Goal: Transaction & Acquisition: Book appointment/travel/reservation

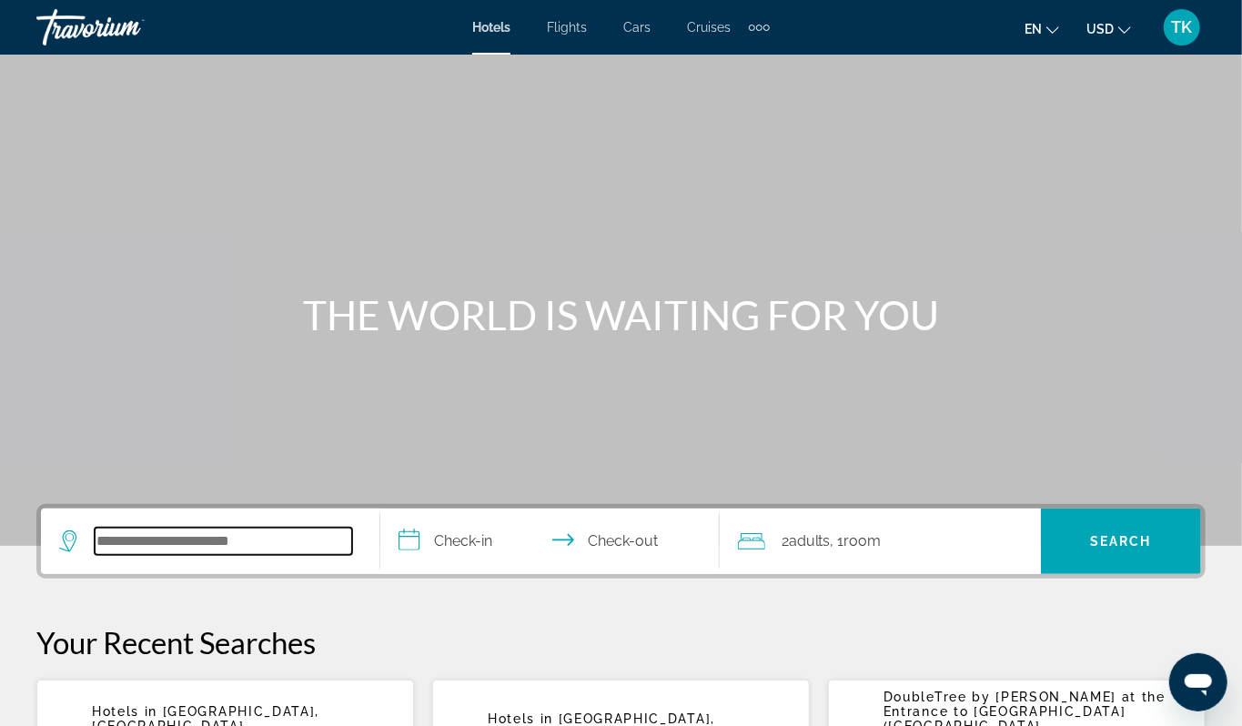
click at [182, 555] on input "Search hotel destination" at bounding box center [224, 541] width 258 height 27
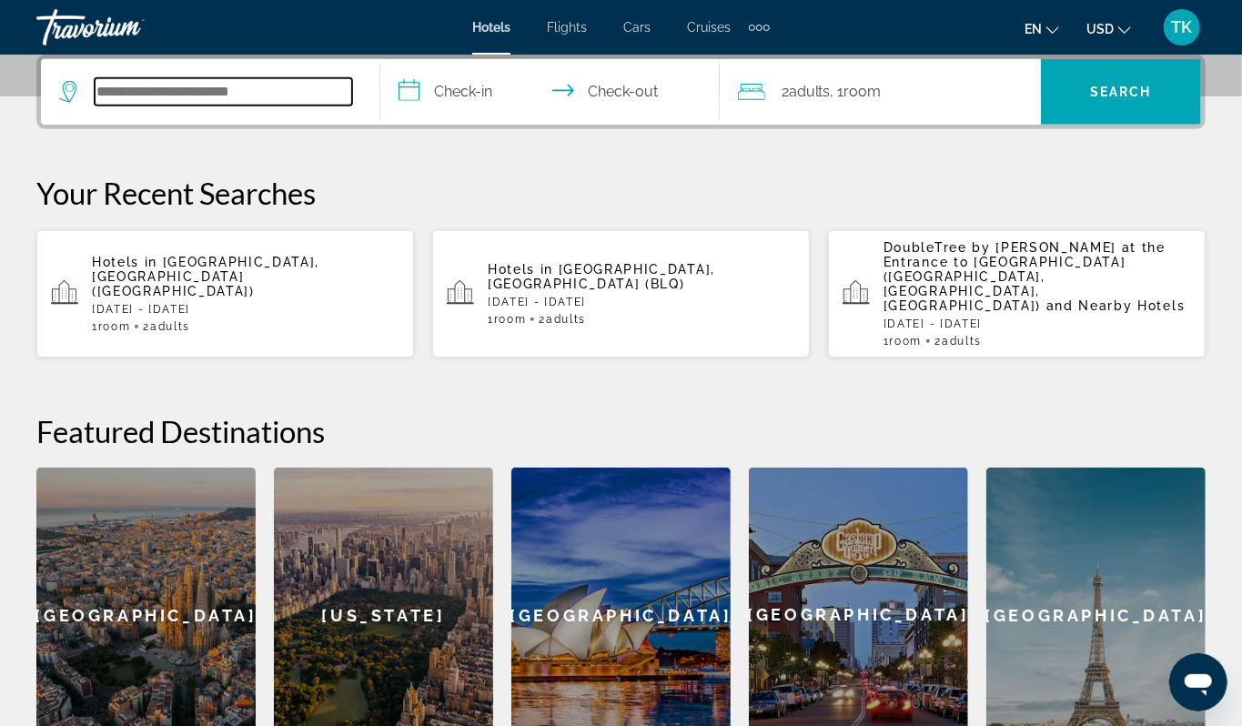
scroll to position [533, 0]
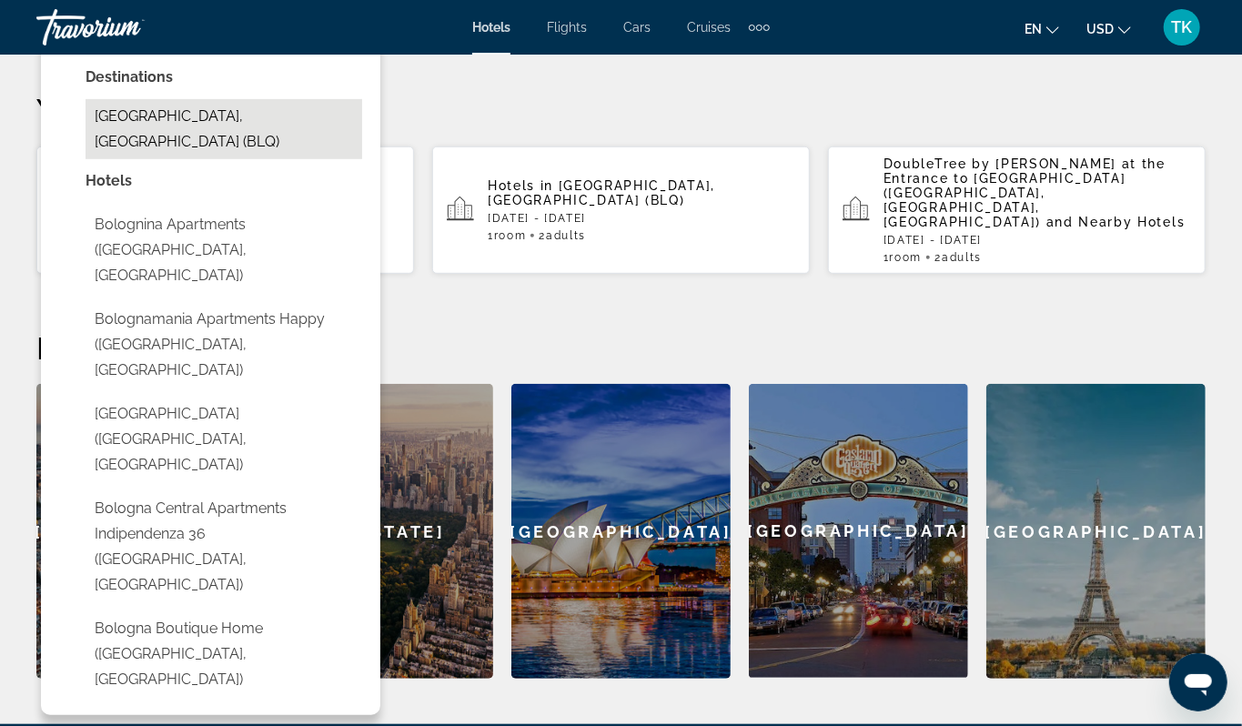
click at [218, 159] on button "[GEOGRAPHIC_DATA], [GEOGRAPHIC_DATA] (BLQ)" at bounding box center [224, 129] width 277 height 60
type input "**********"
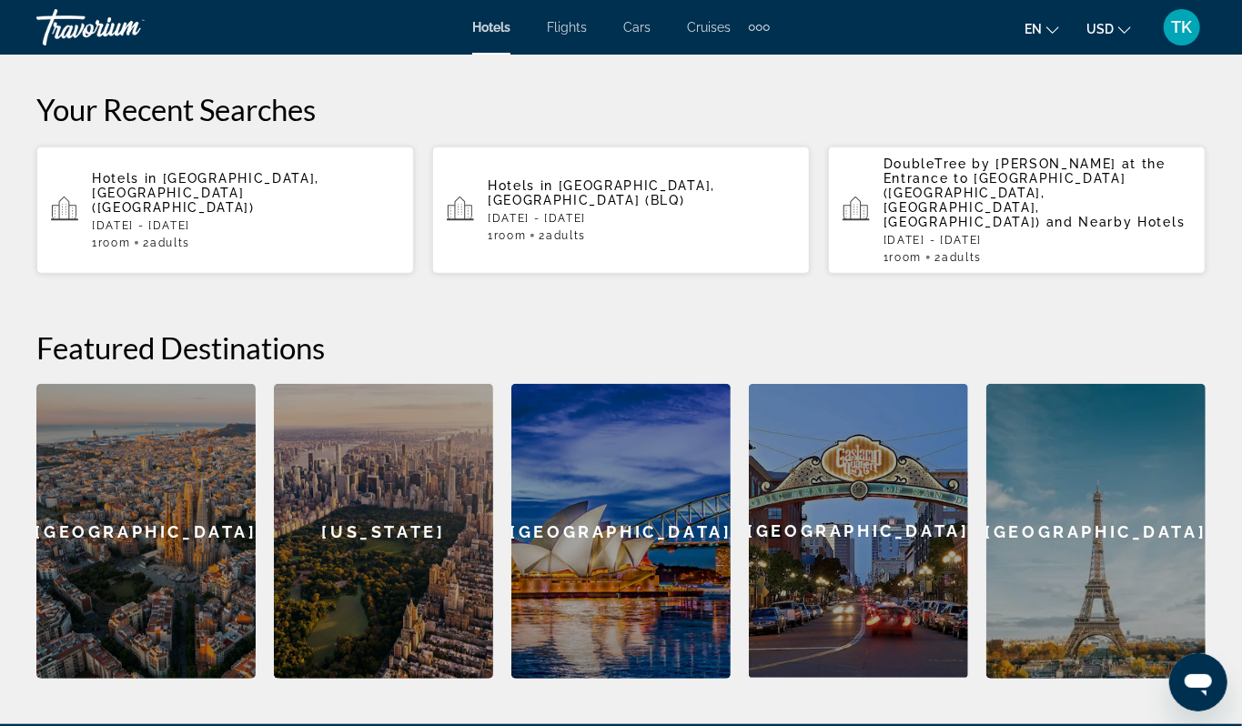
click at [484, 46] on input "**********" at bounding box center [553, 10] width 347 height 71
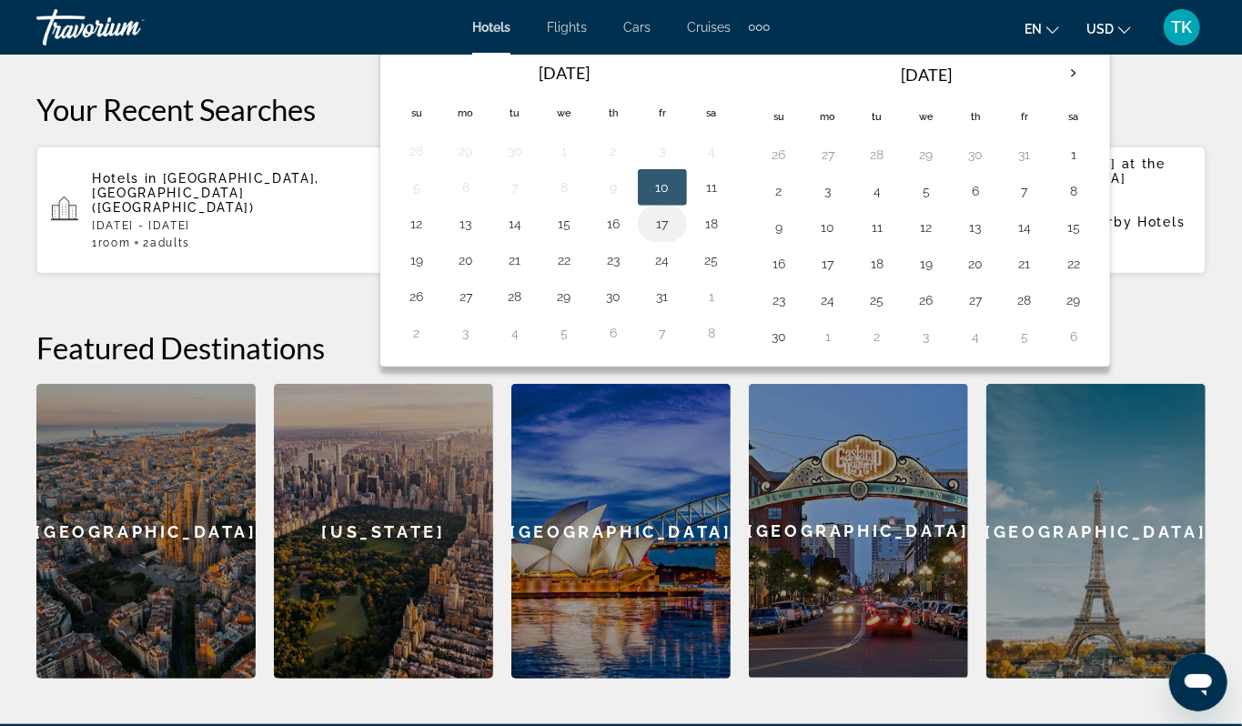
click at [677, 237] on button "17" at bounding box center [662, 223] width 29 height 25
click at [726, 237] on button "18" at bounding box center [711, 223] width 29 height 25
type input "**********"
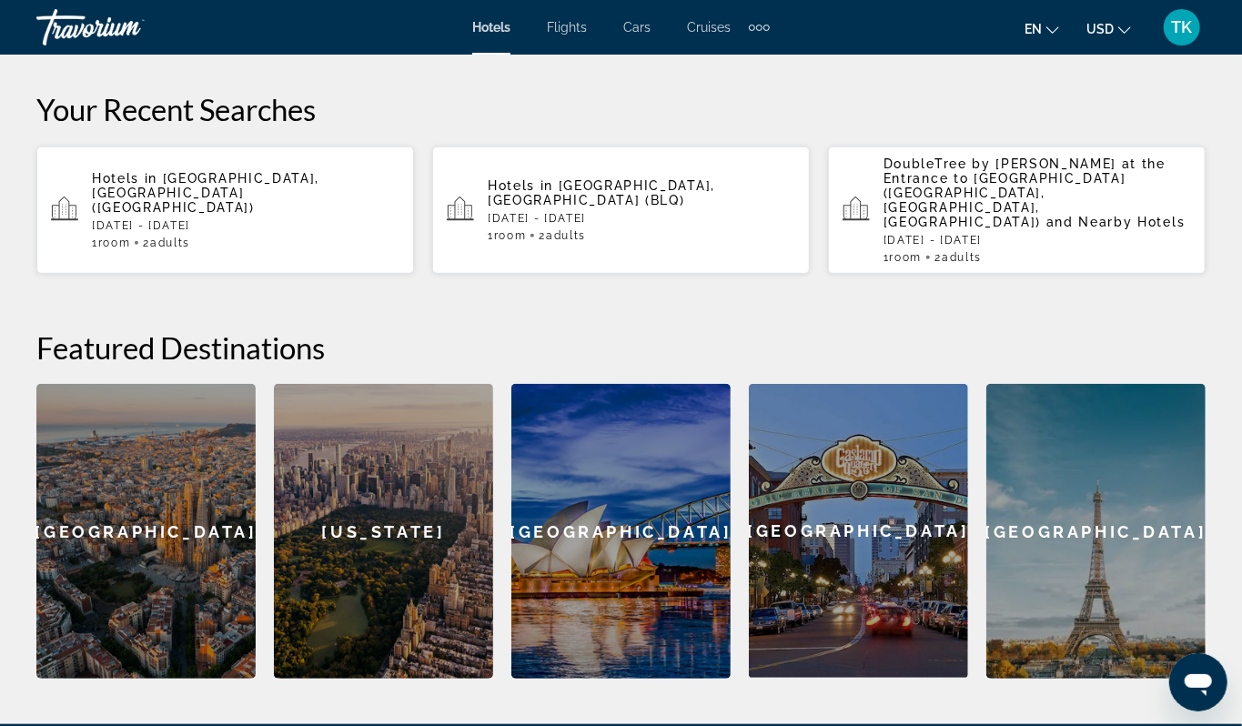
click at [1111, 15] on span "Search" at bounding box center [1121, 8] width 62 height 15
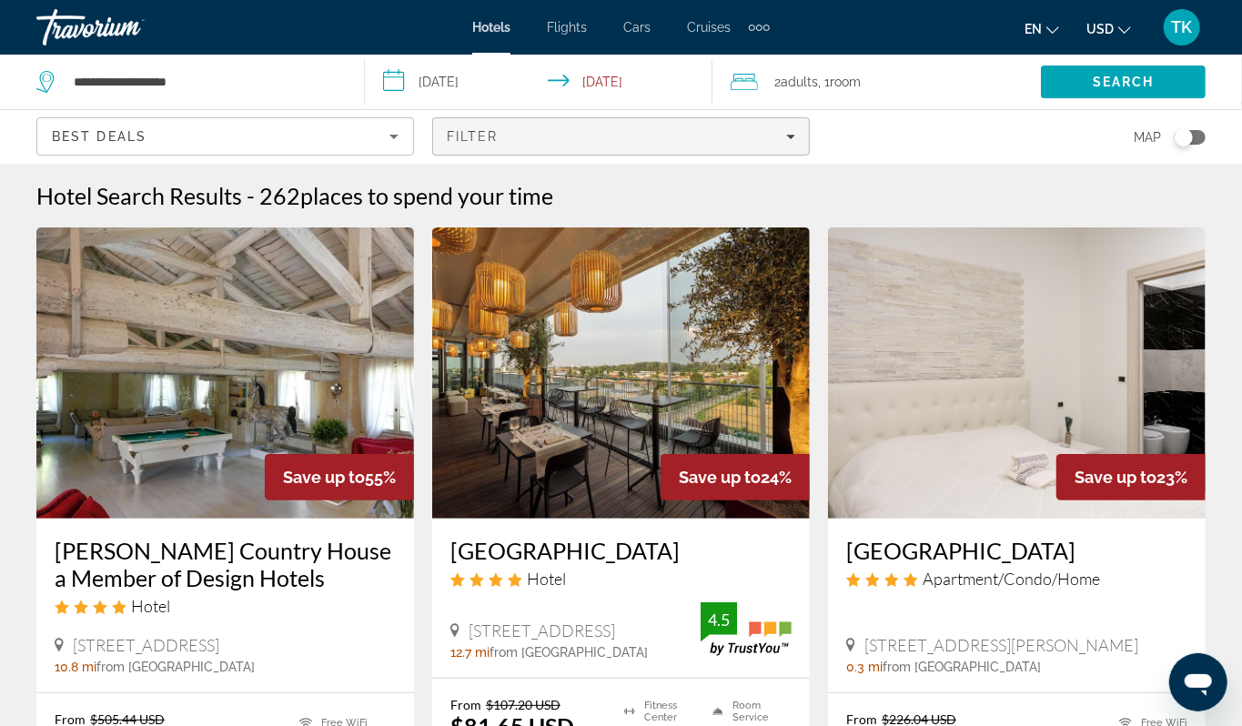
click at [786, 139] on icon "Filters" at bounding box center [790, 137] width 9 height 5
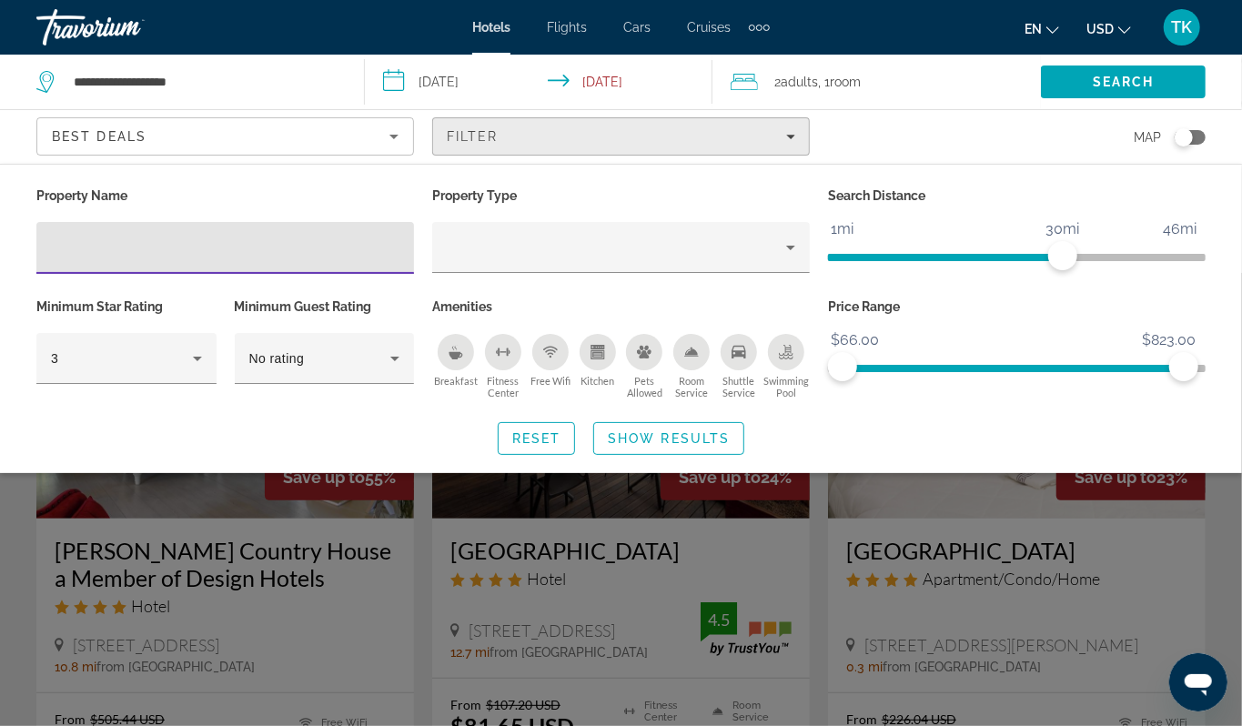
click at [788, 139] on icon "Filters" at bounding box center [790, 137] width 9 height 5
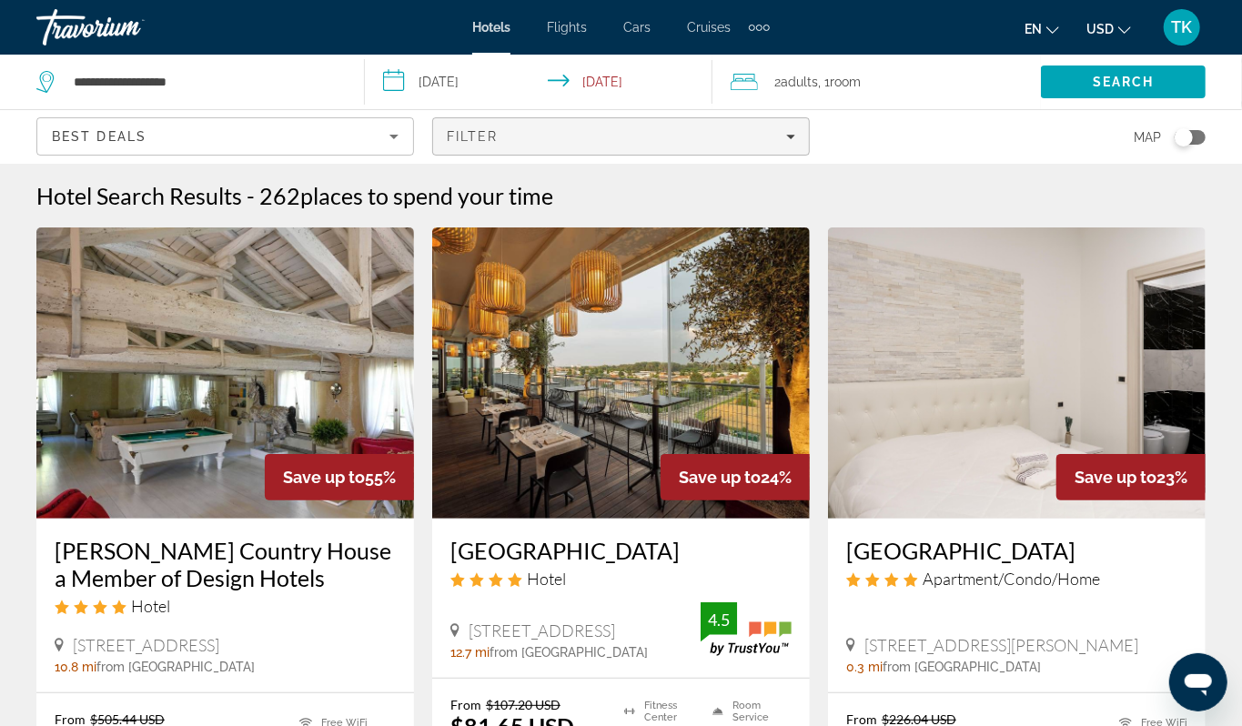
click at [788, 139] on icon "Filters" at bounding box center [790, 137] width 9 height 5
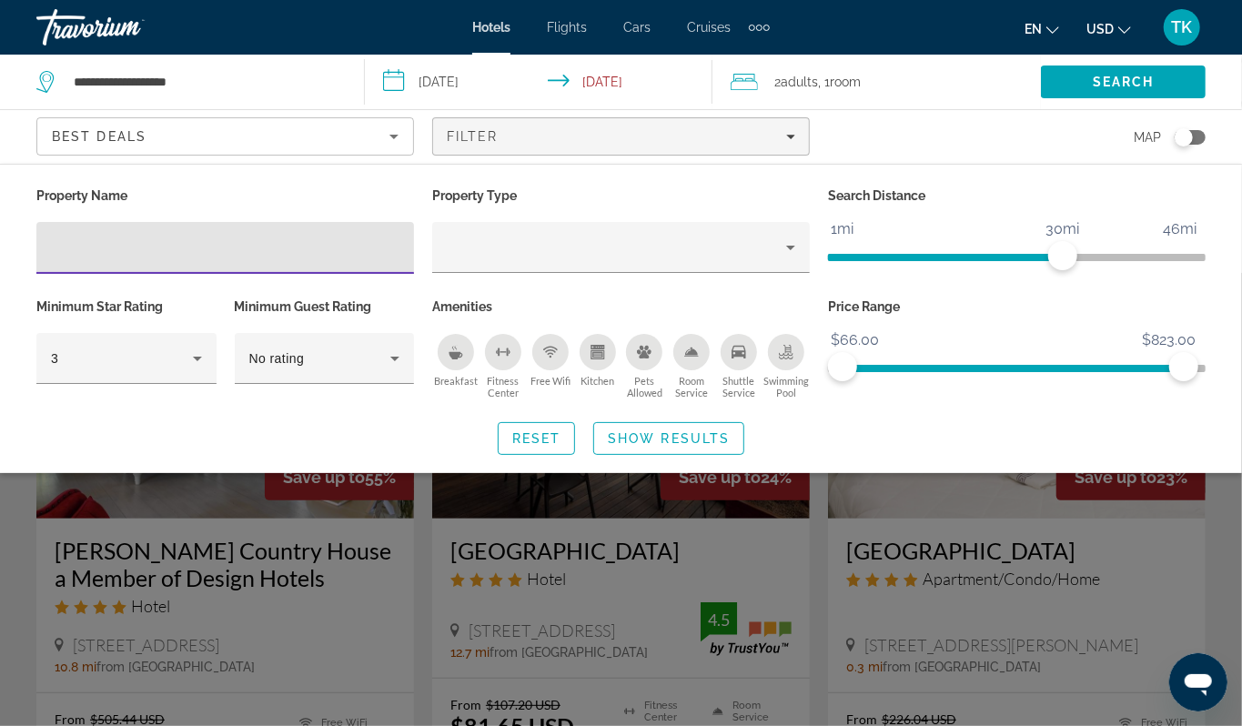
click at [391, 139] on icon "Sort by" at bounding box center [393, 137] width 9 height 5
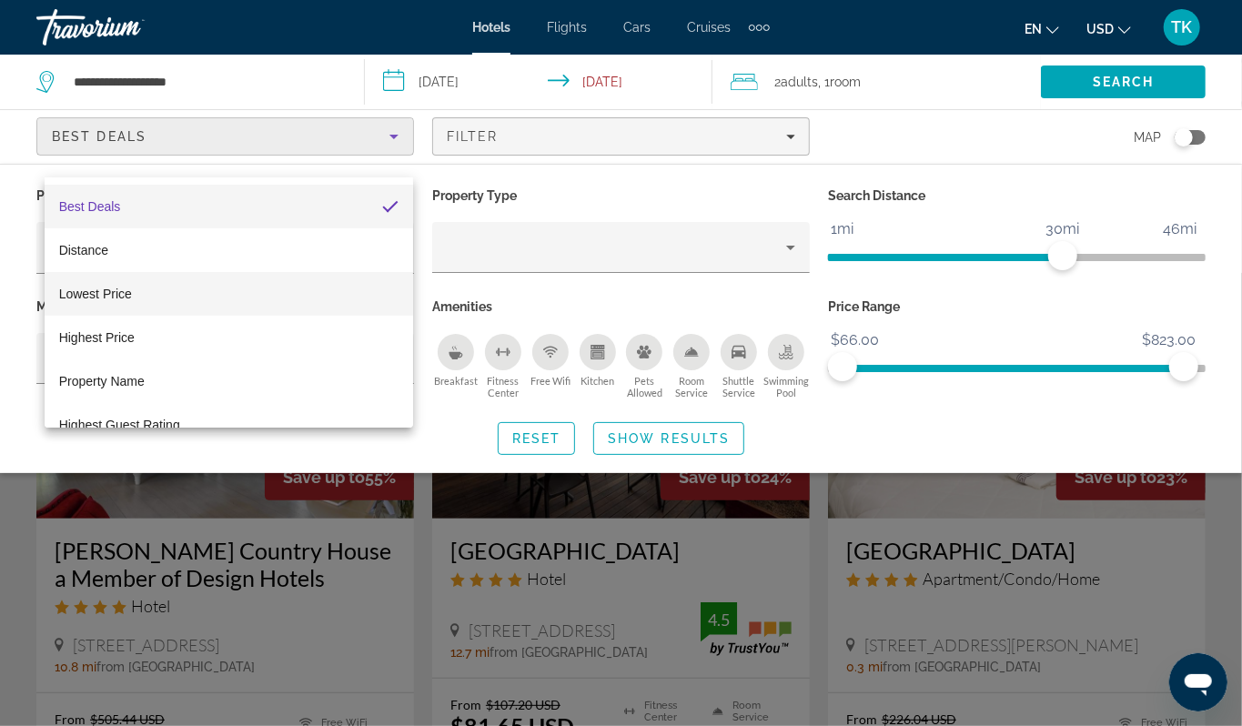
click at [125, 292] on span "Lowest Price" at bounding box center [95, 294] width 73 height 15
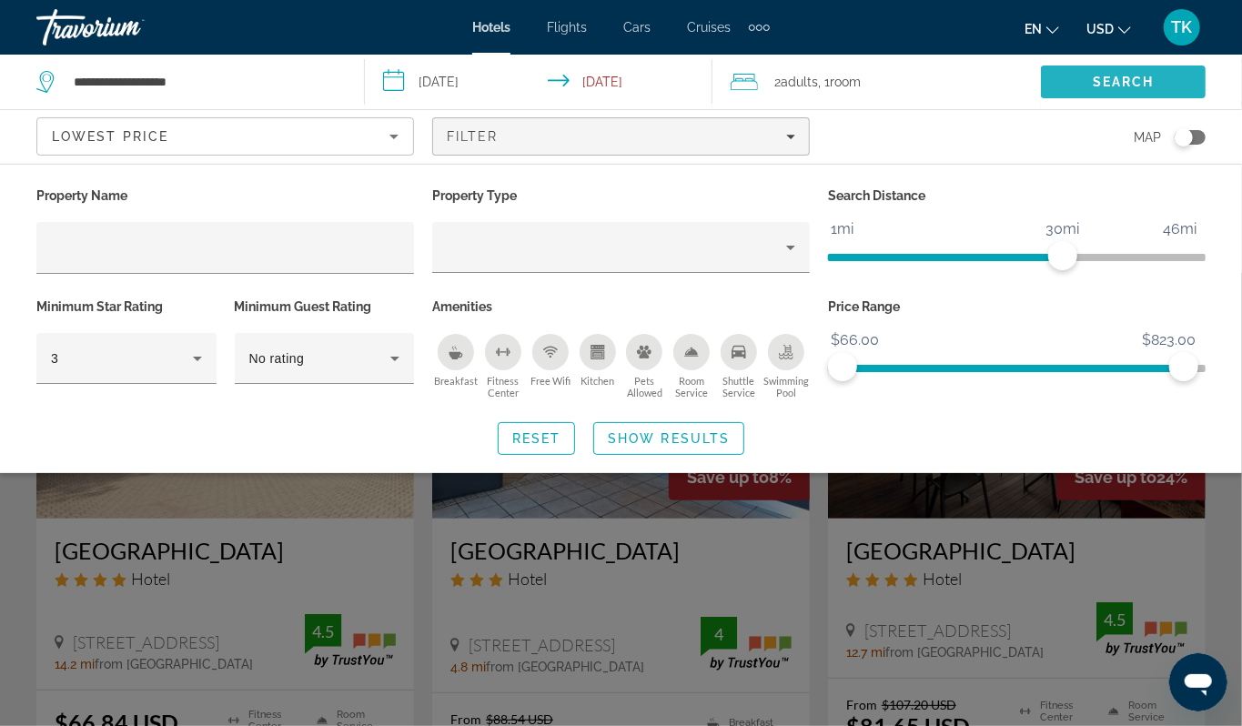
click at [1121, 89] on span "Search" at bounding box center [1124, 82] width 62 height 15
click at [536, 446] on span "Reset" at bounding box center [536, 438] width 49 height 15
click at [393, 139] on icon "Sort by" at bounding box center [393, 137] width 9 height 5
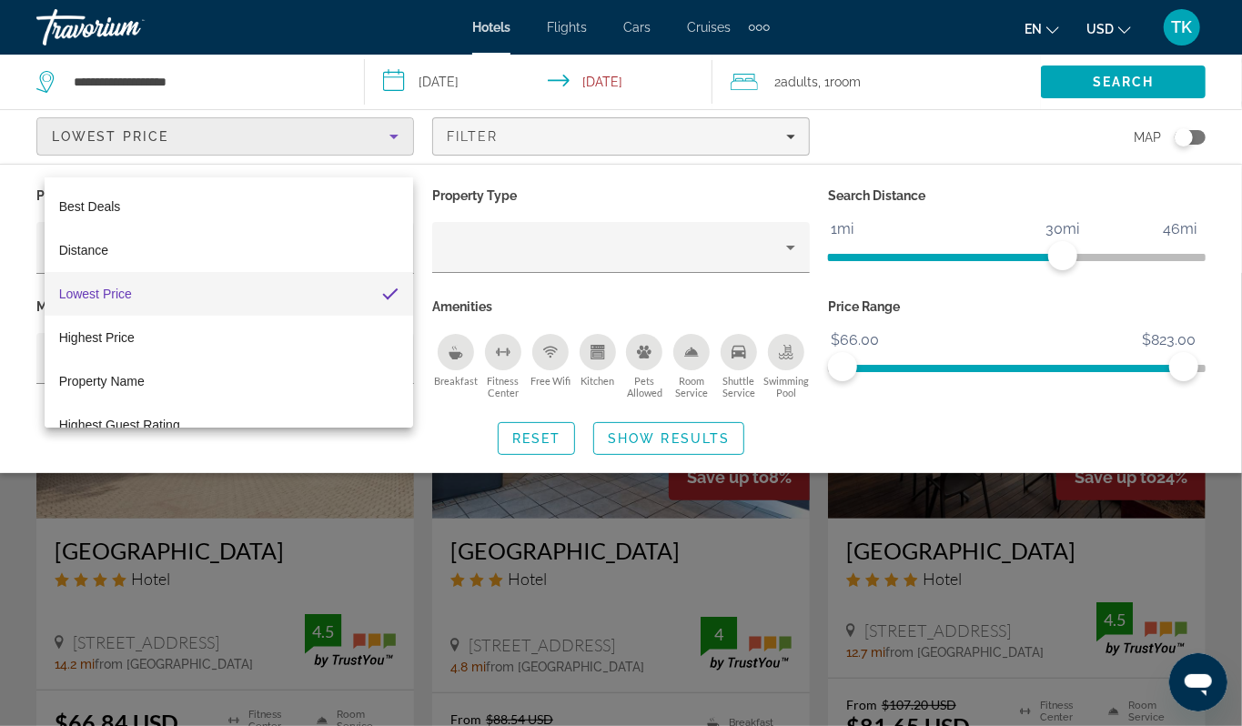
click at [207, 296] on mat-option "Lowest Price" at bounding box center [229, 294] width 369 height 44
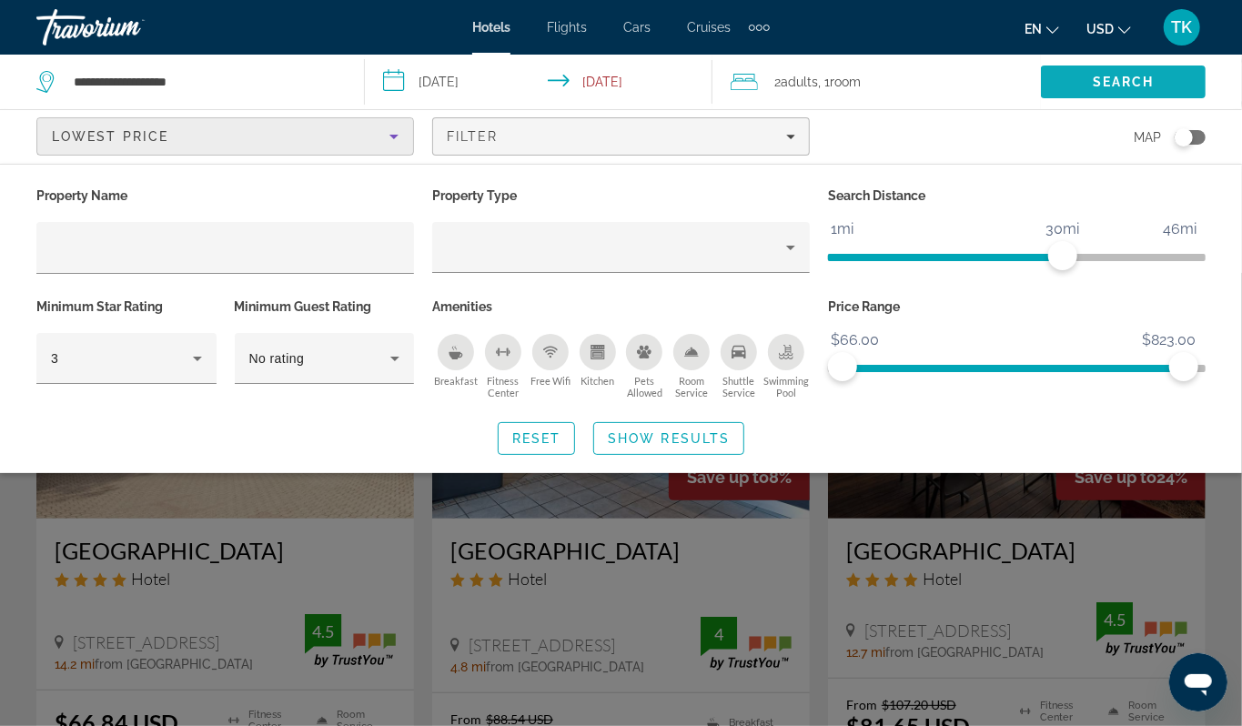
click at [1093, 89] on span "Search" at bounding box center [1124, 82] width 62 height 15
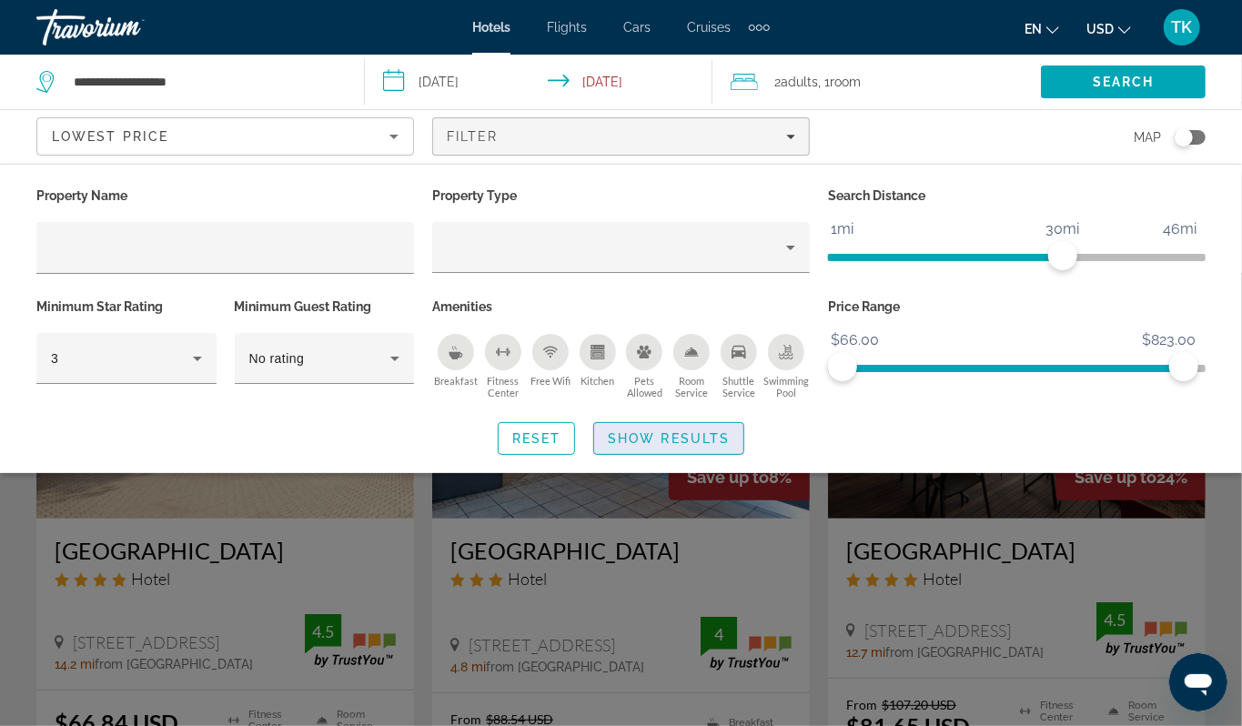
click at [642, 446] on span "Show Results" at bounding box center [669, 438] width 122 height 15
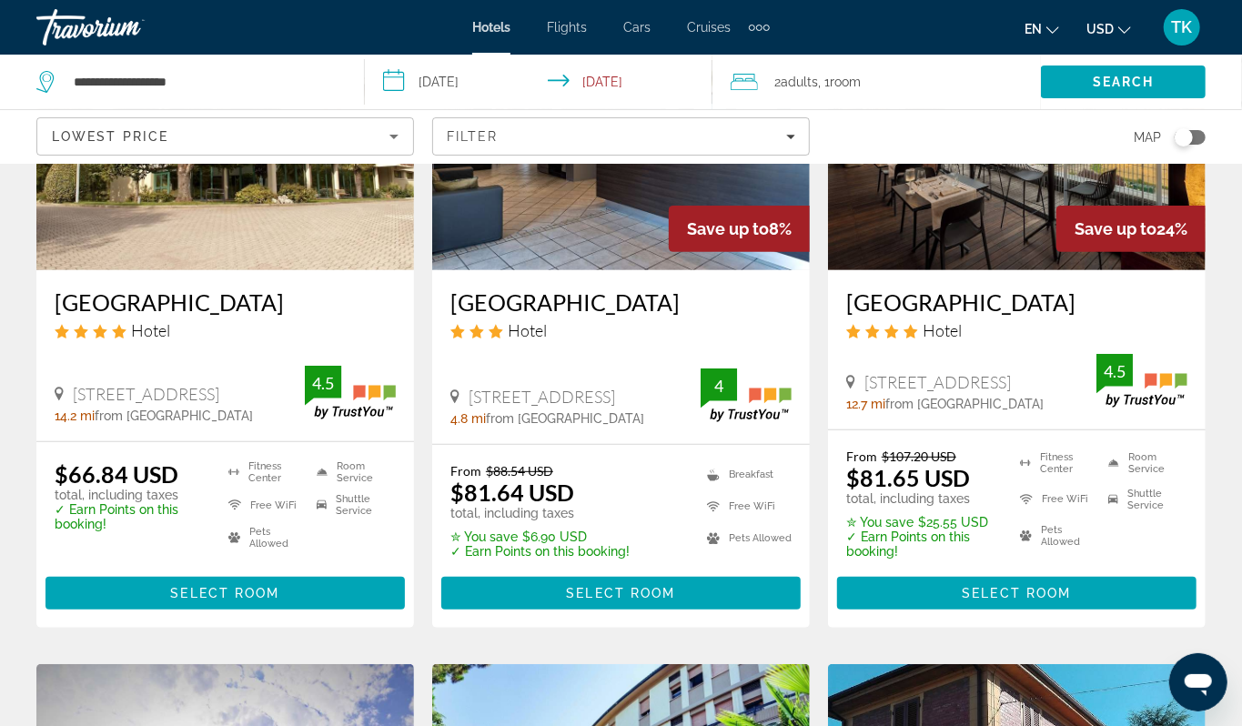
scroll to position [121, 0]
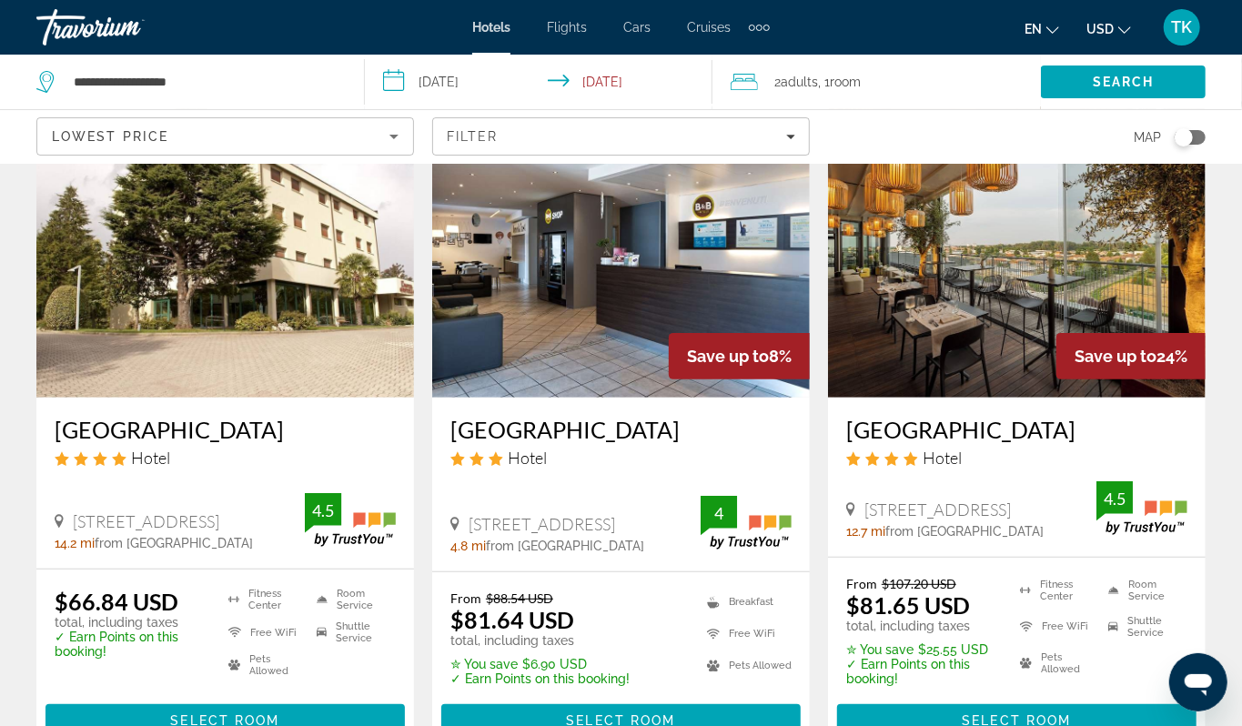
click at [1175, 147] on div "Toggle map" at bounding box center [1184, 137] width 18 height 18
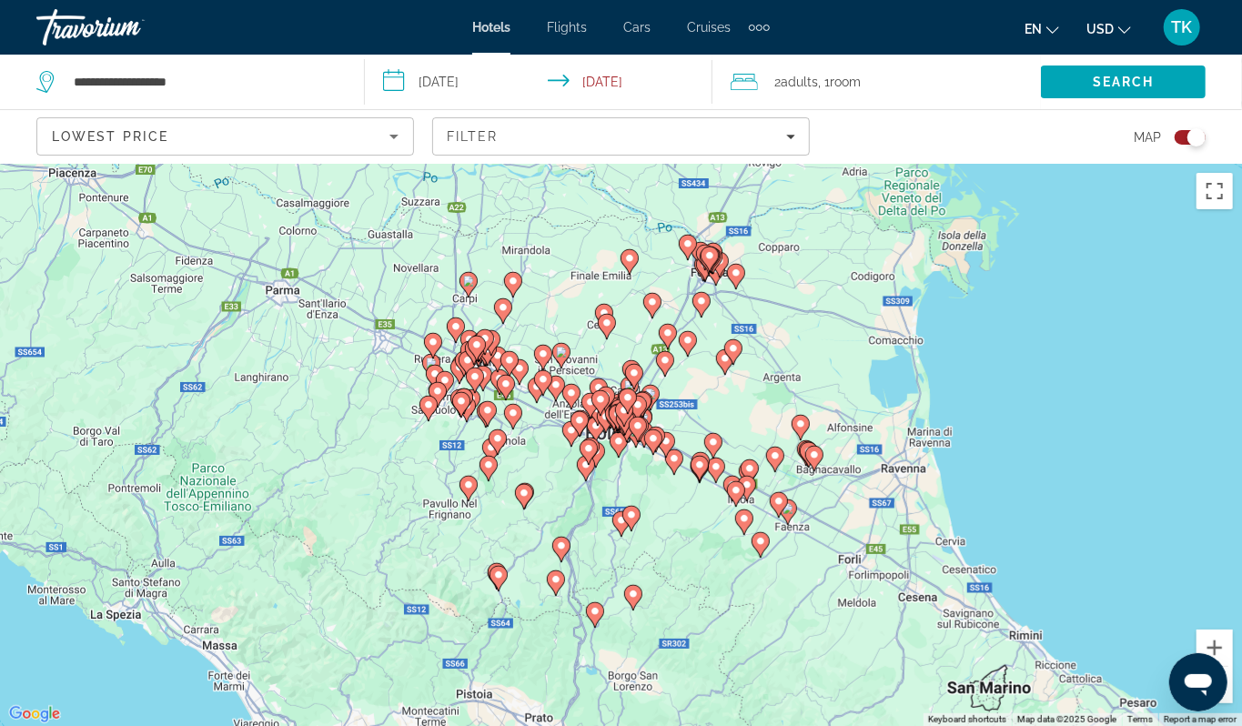
click at [646, 500] on div "To activate drag with keyboard, press Alt + Enter. Once in keyboard drag state,…" at bounding box center [621, 445] width 1242 height 562
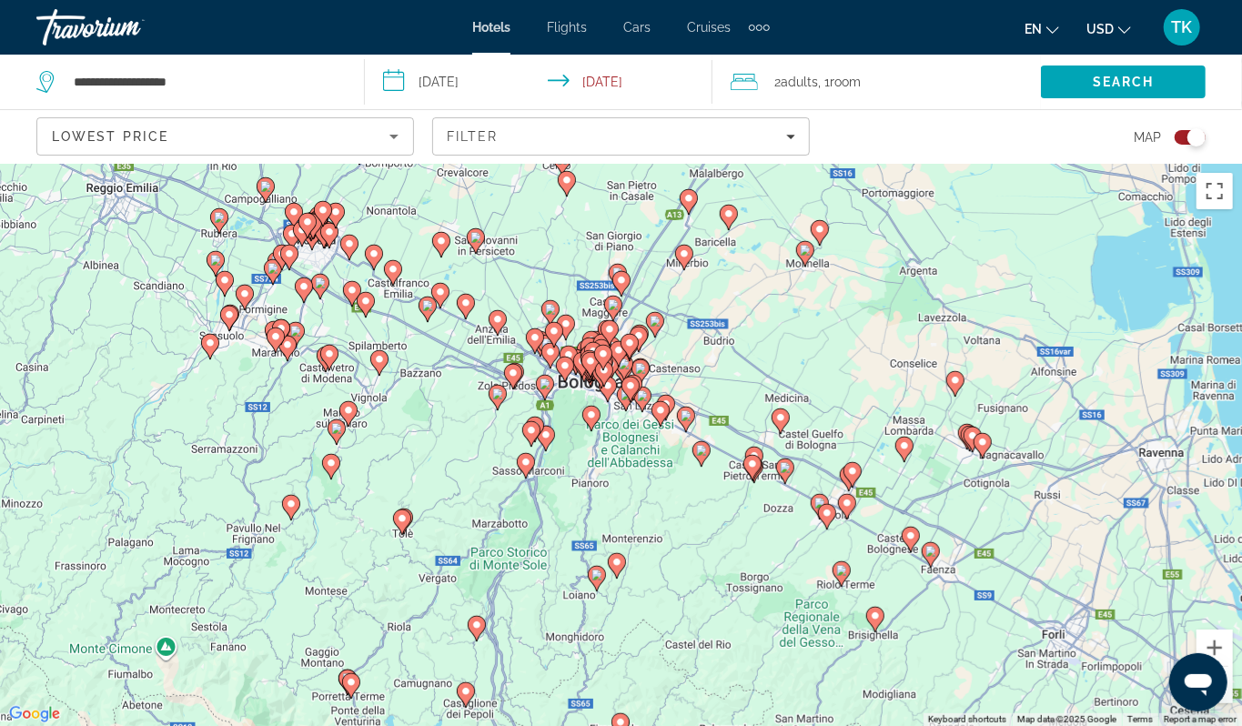
click at [646, 500] on div "To activate drag with keyboard, press Alt + Enter. Once in keyboard drag state,…" at bounding box center [621, 445] width 1242 height 562
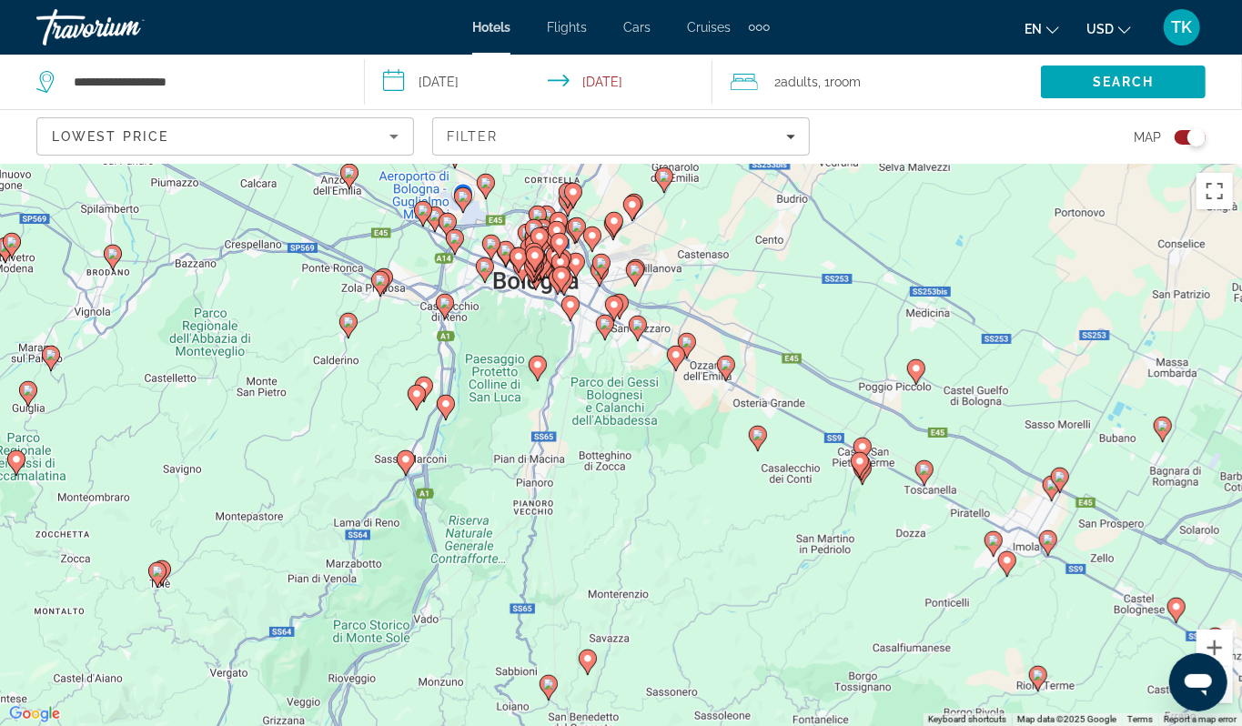
click at [758, 440] on image "Main content" at bounding box center [758, 435] width 11 height 11
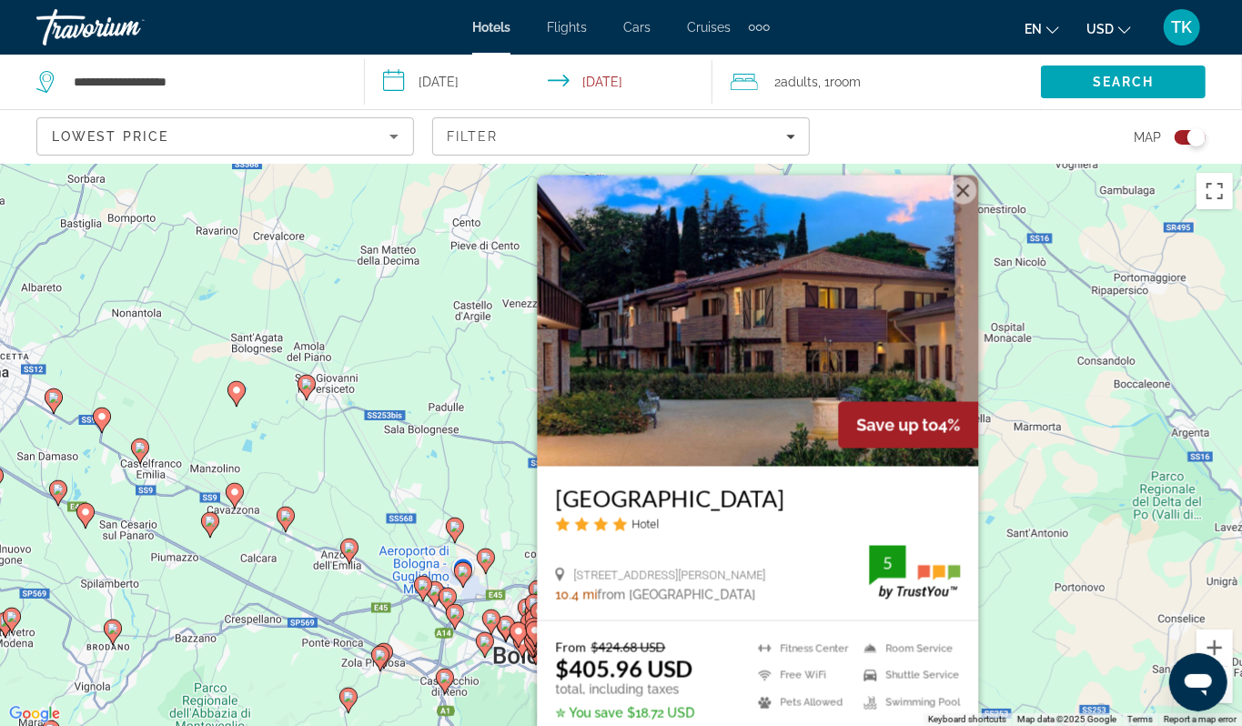
click at [383, 661] on image "Main content" at bounding box center [380, 655] width 11 height 11
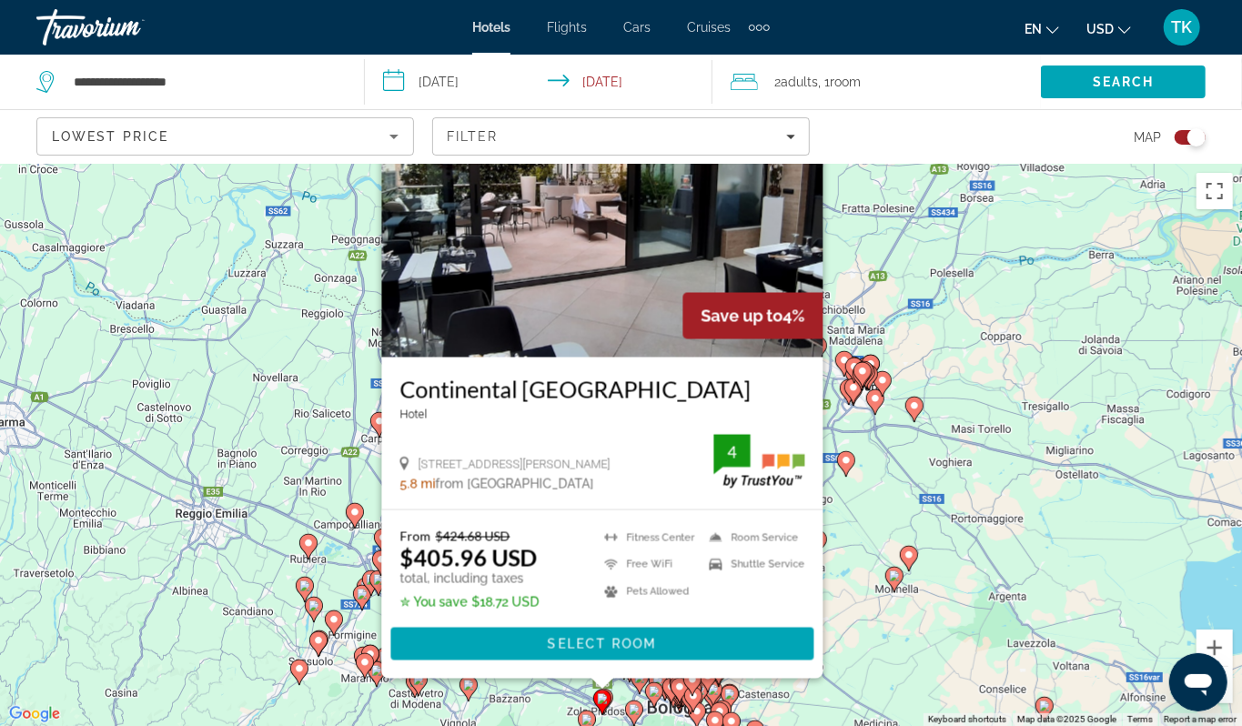
click at [1176, 145] on div "Toggle map" at bounding box center [1190, 137] width 31 height 15
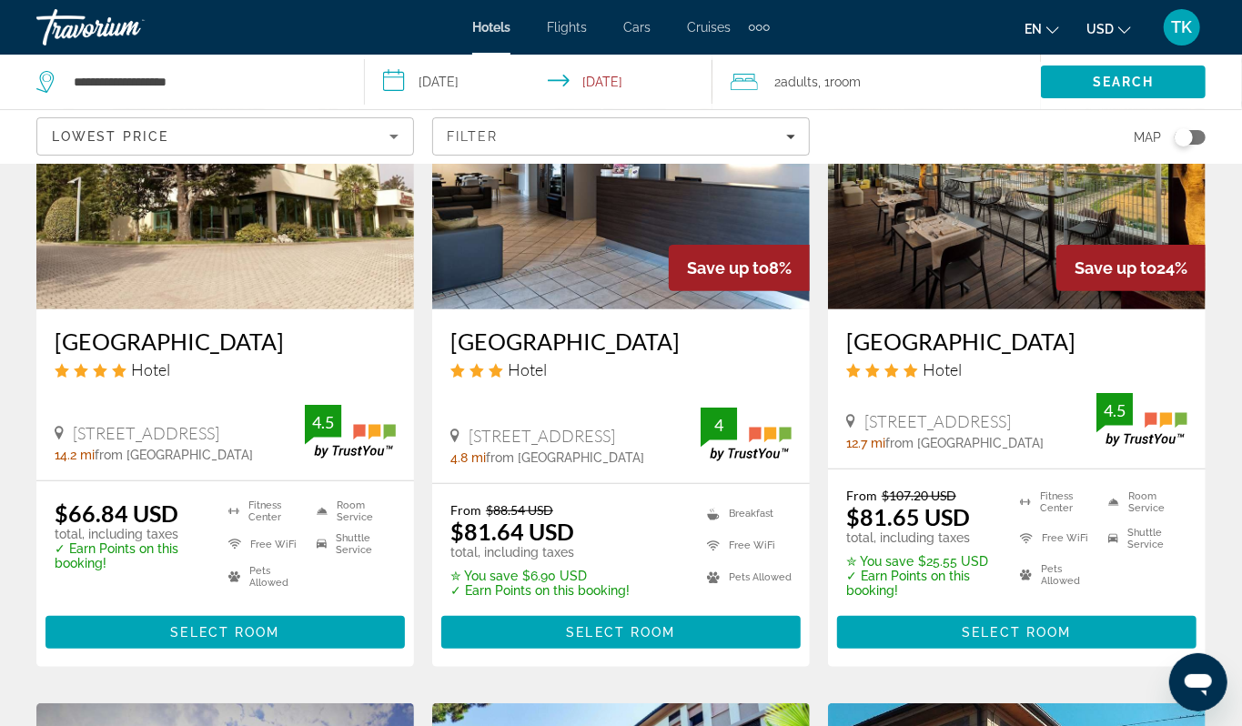
scroll to position [209, 0]
click at [591, 355] on h3 "[GEOGRAPHIC_DATA]" at bounding box center [620, 341] width 341 height 27
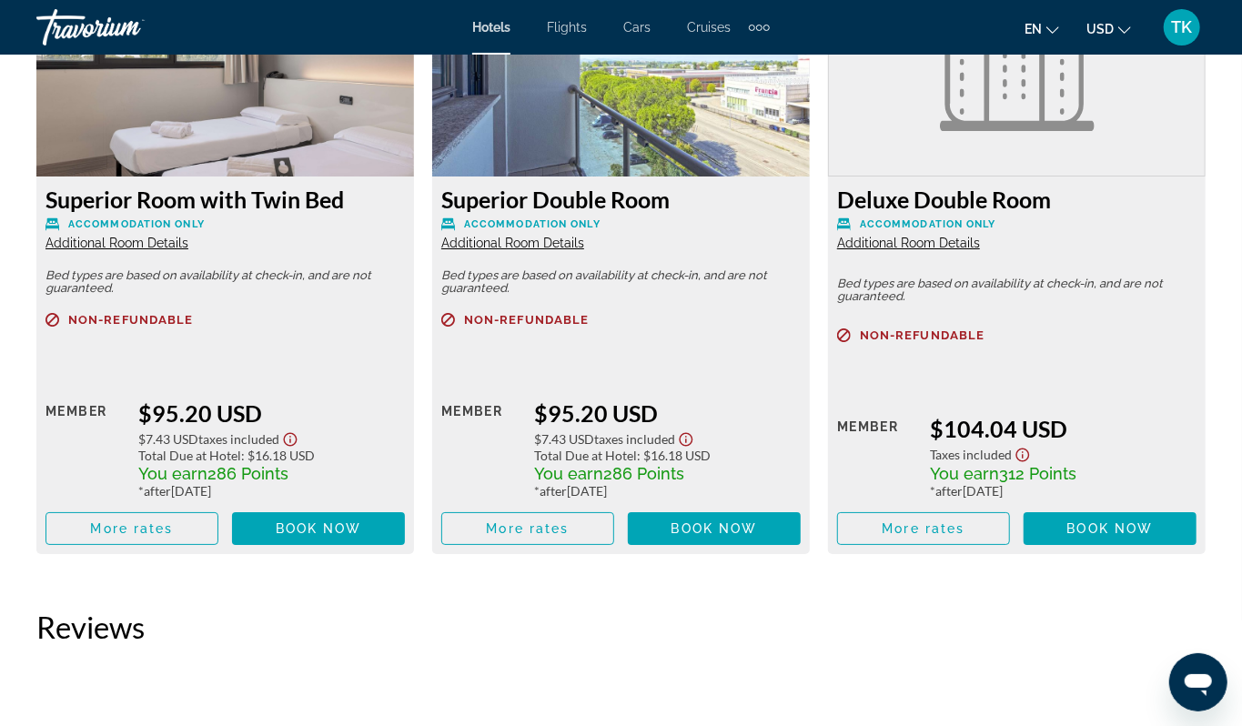
scroll to position [3543, 0]
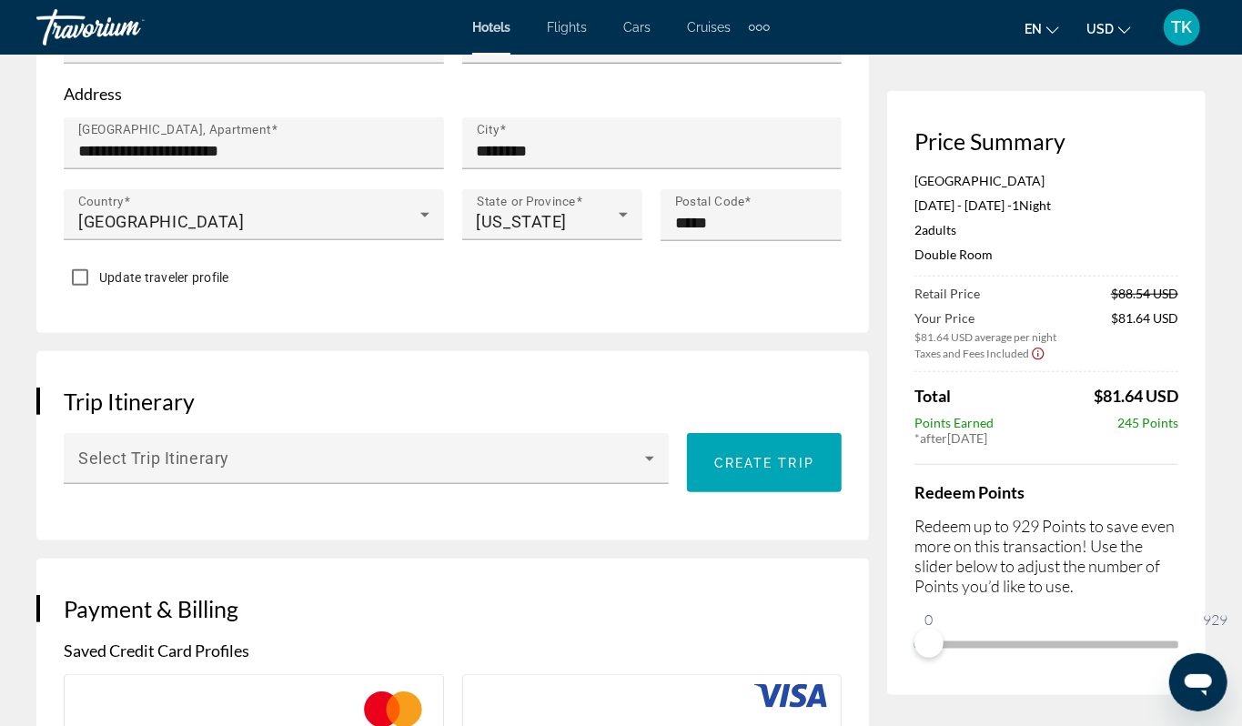
scroll to position [784, 0]
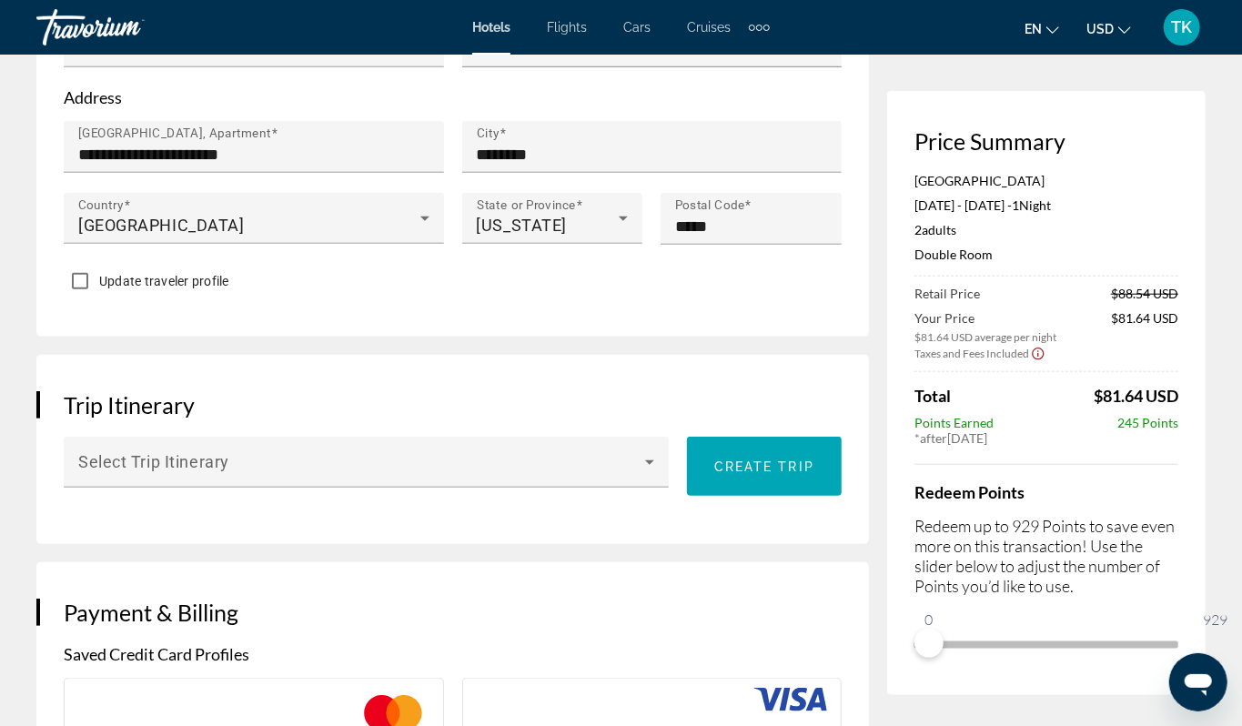
click at [1031, 362] on icon "Show Taxes and Fees disclaimer" at bounding box center [1038, 354] width 15 height 16
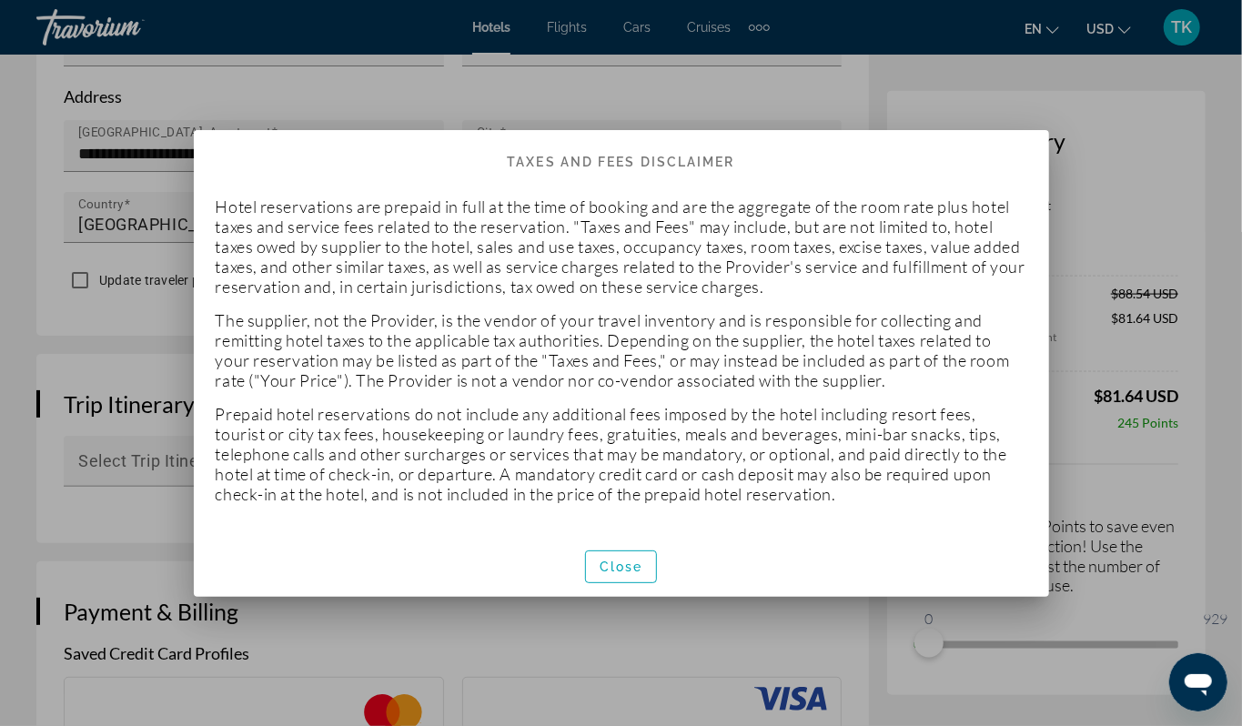
scroll to position [0, 0]
click at [633, 582] on span "button" at bounding box center [621, 567] width 71 height 44
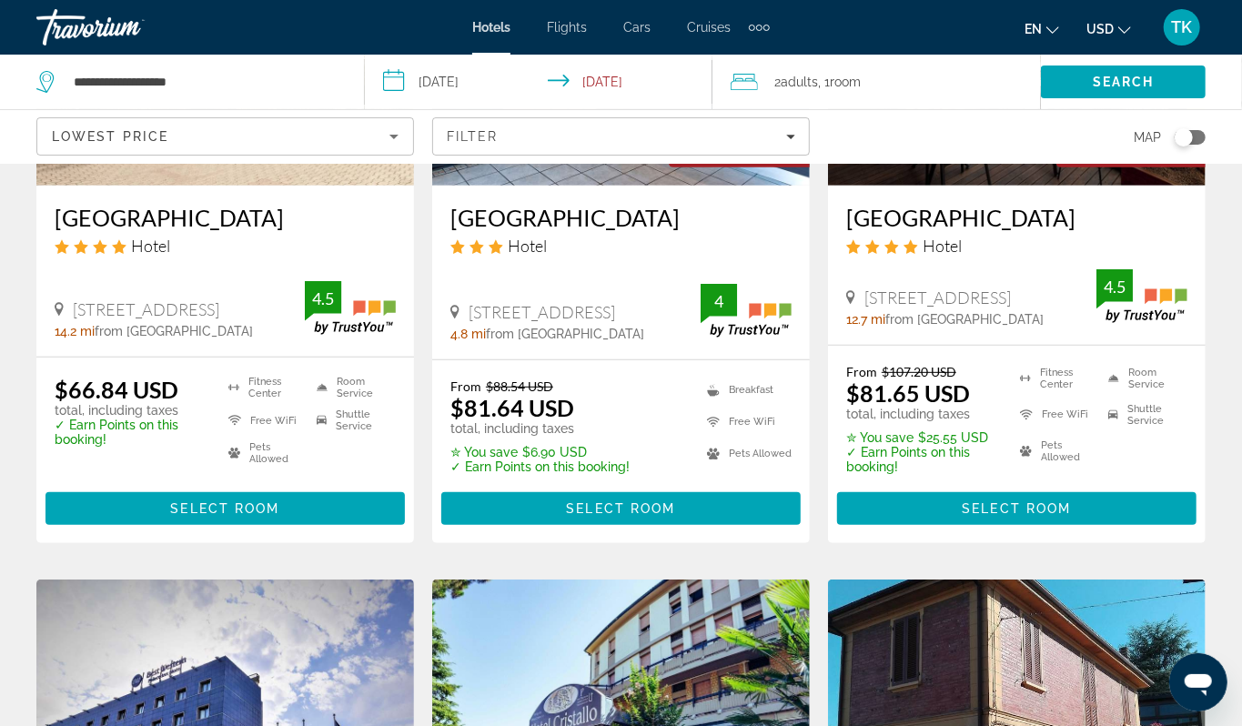
scroll to position [359, 0]
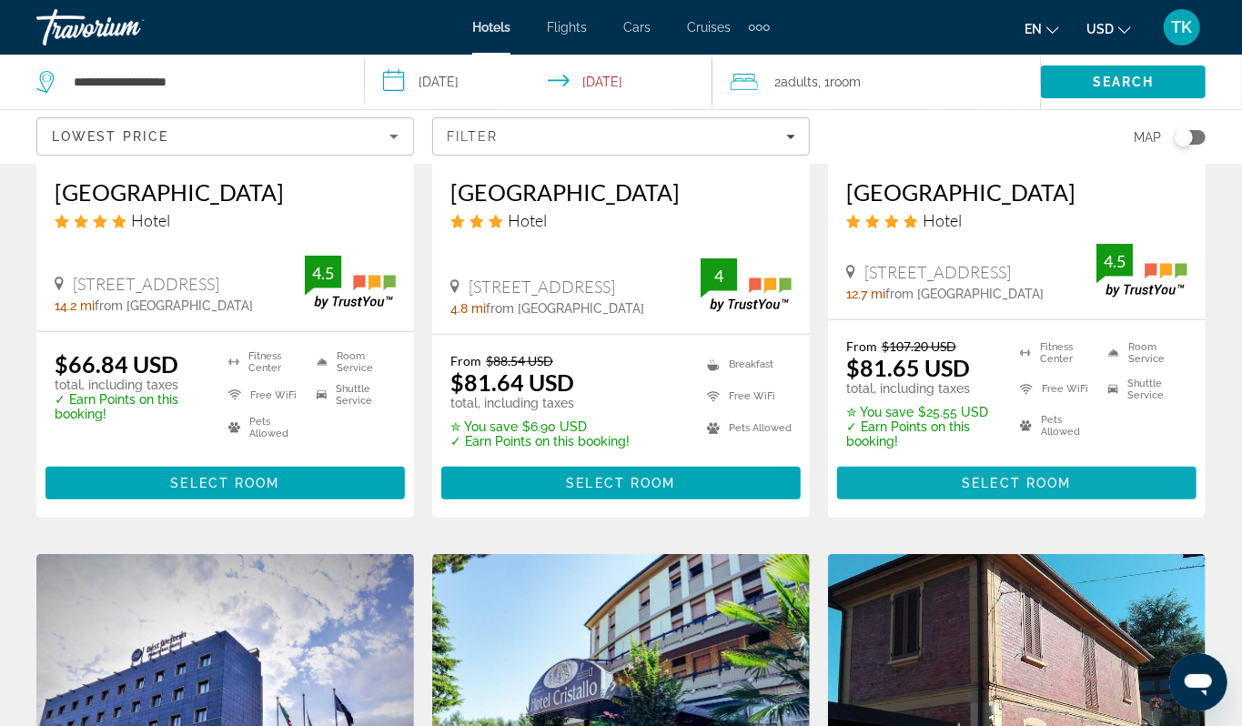
click at [991, 505] on span "Main content" at bounding box center [1016, 483] width 359 height 44
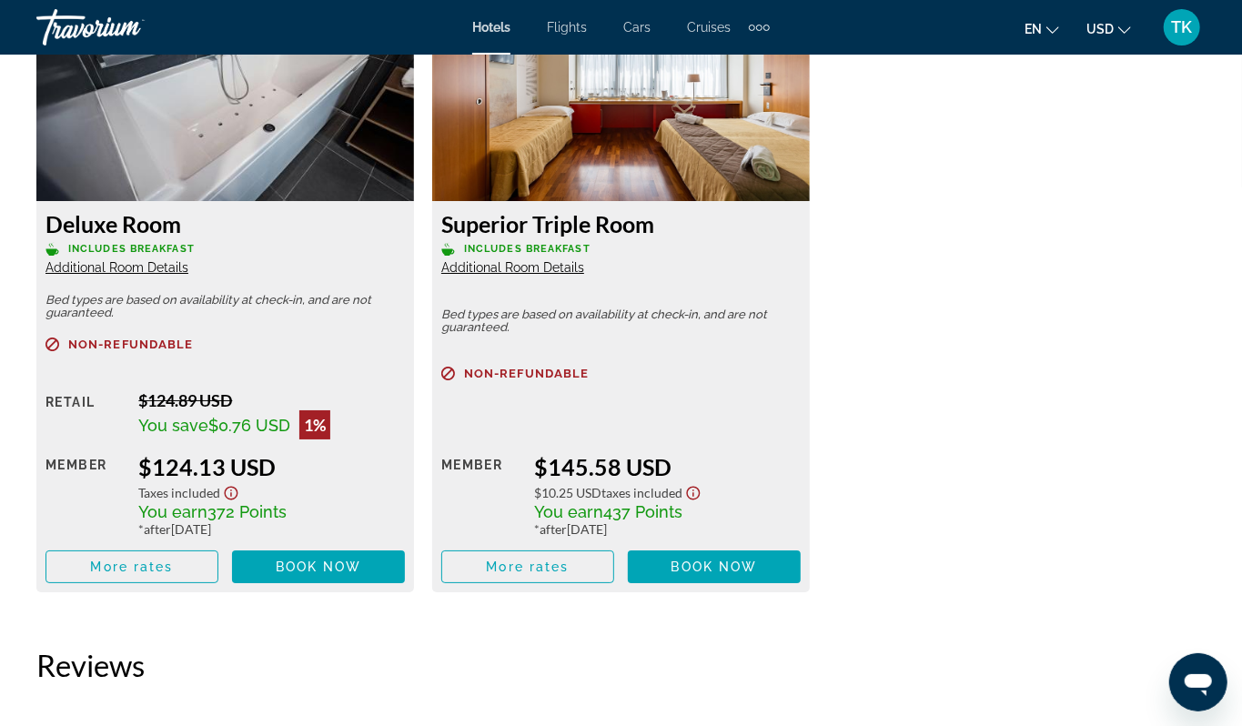
scroll to position [3514, 0]
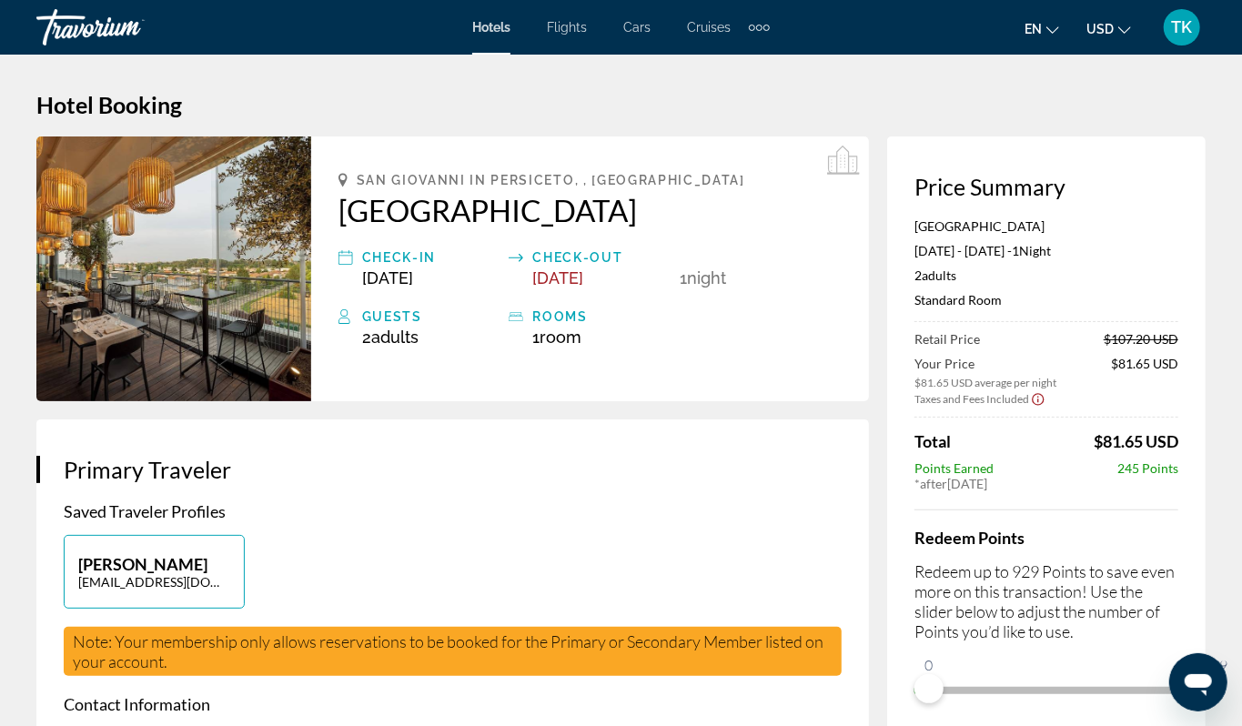
drag, startPoint x: 561, startPoint y: 249, endPoint x: 506, endPoint y: 259, distance: 56.4
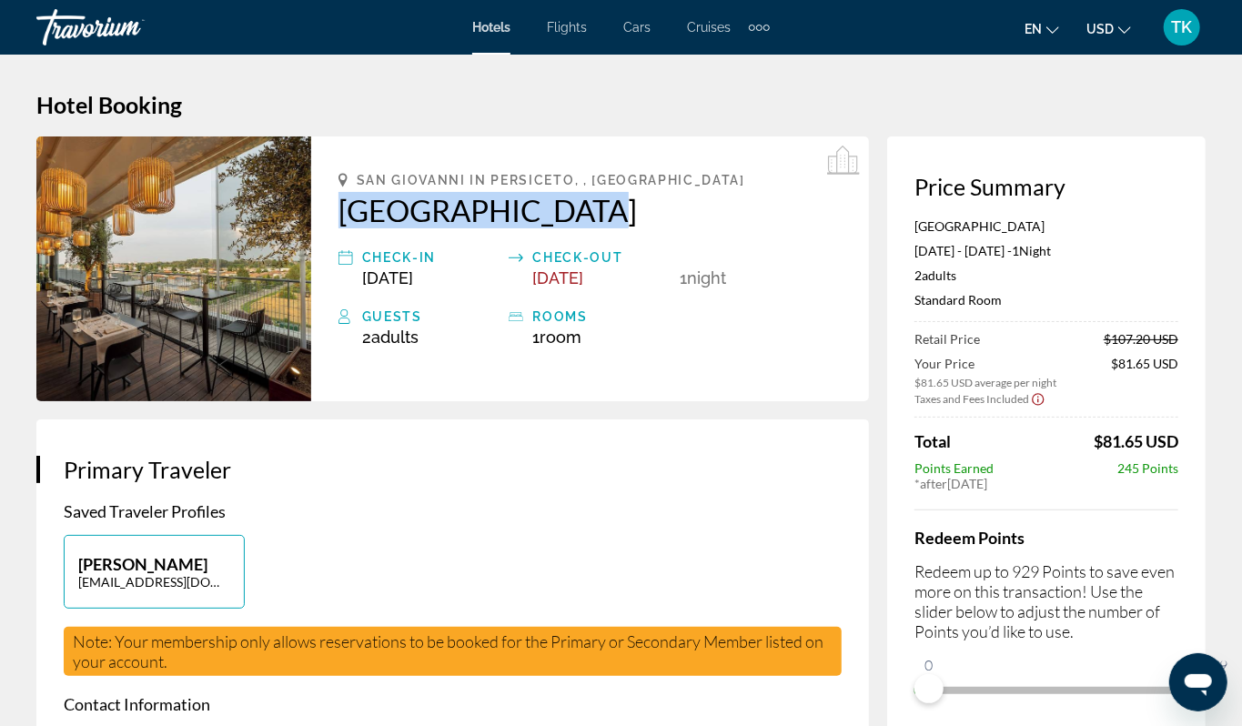
drag, startPoint x: 318, startPoint y: 240, endPoint x: 562, endPoint y: 245, distance: 244.8
click at [562, 245] on div "[GEOGRAPHIC_DATA], , [GEOGRAPHIC_DATA] [GEOGRAPHIC_DATA] Check-in [DATE] Check-…" at bounding box center [590, 268] width 558 height 265
copy h2 "[GEOGRAPHIC_DATA]"
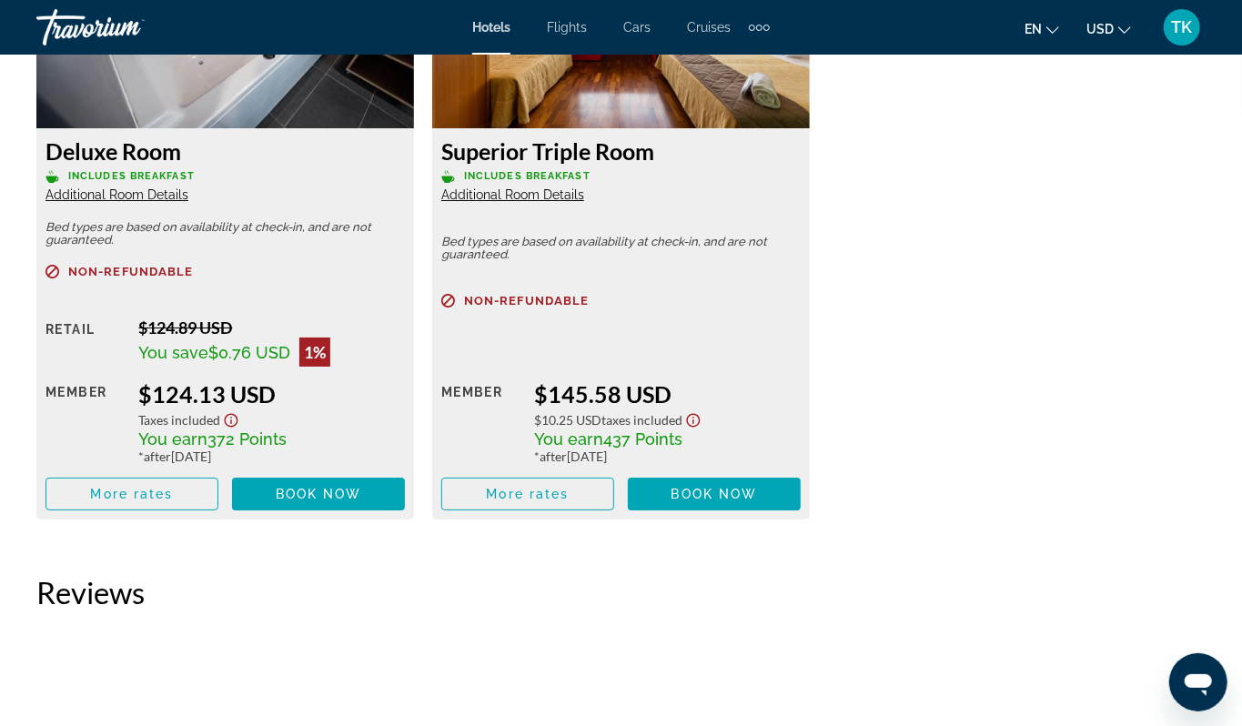
scroll to position [3623, 0]
